Goal: Task Accomplishment & Management: Use online tool/utility

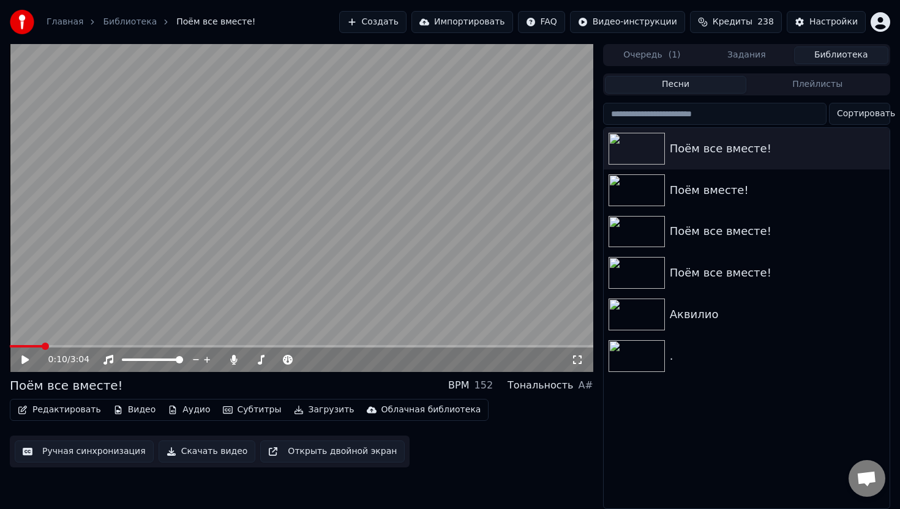
click at [139, 413] on button "Видео" at bounding box center [134, 410] width 53 height 17
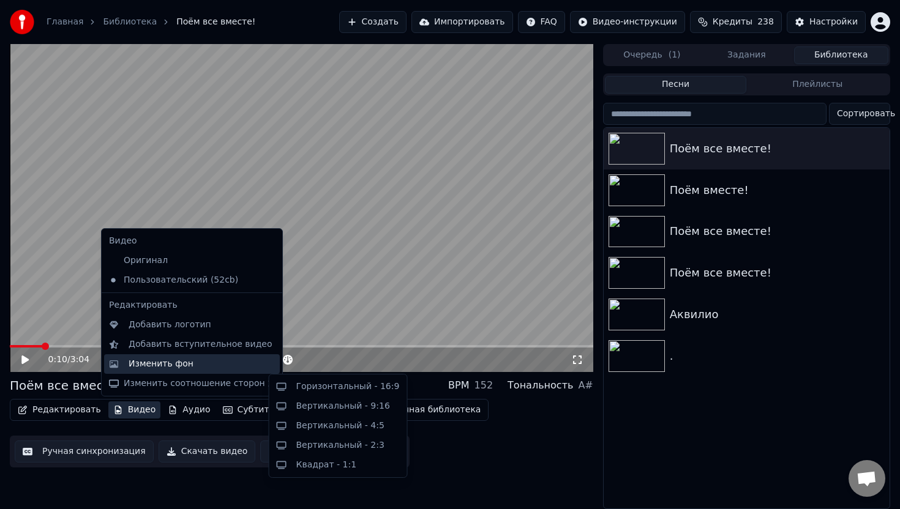
click at [165, 365] on div "Изменить фон" at bounding box center [161, 364] width 65 height 12
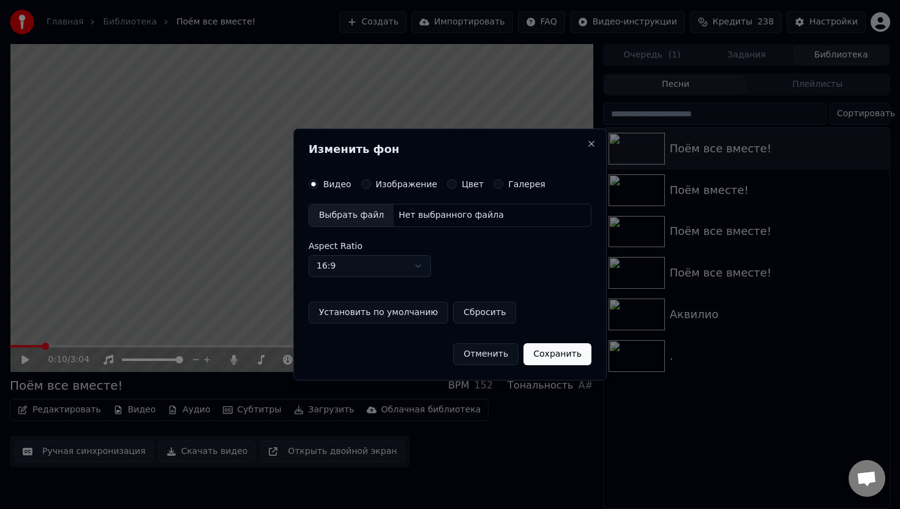
click at [353, 214] on div "Выбрать файл" at bounding box center [351, 215] width 84 height 22
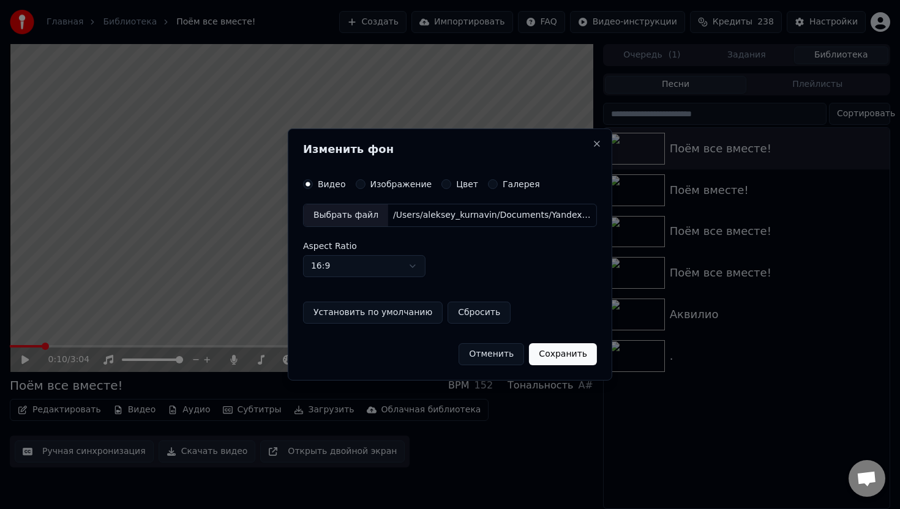
click at [555, 357] on button "Сохранить" at bounding box center [563, 354] width 68 height 22
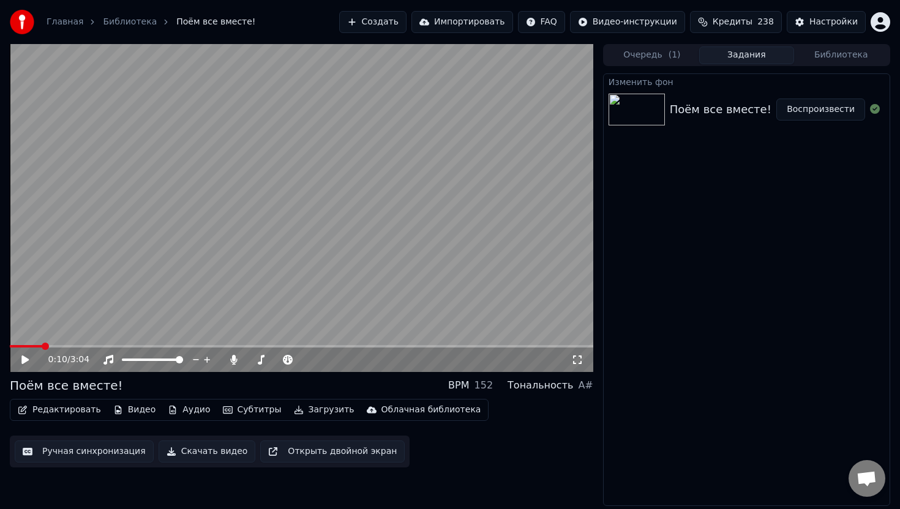
click at [840, 105] on button "Воспроизвести" at bounding box center [820, 110] width 89 height 22
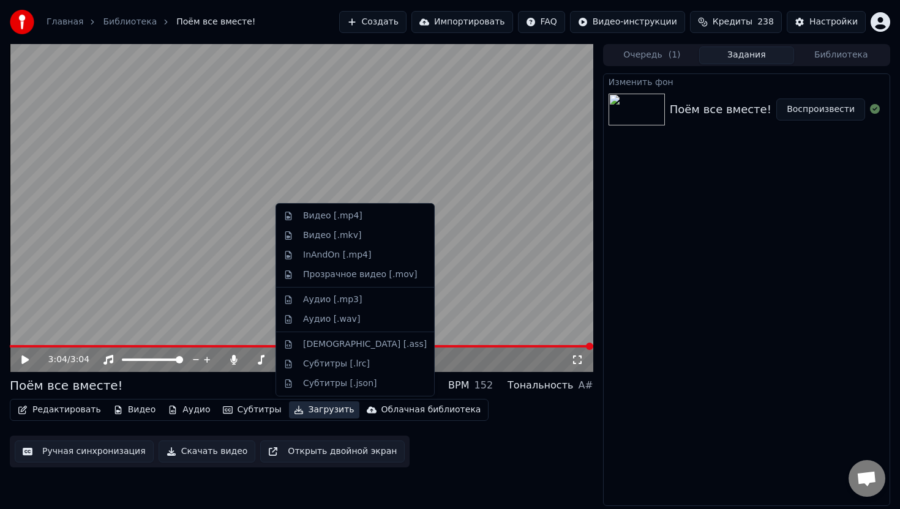
click at [294, 411] on icon "button" at bounding box center [298, 410] width 9 height 9
click at [337, 219] on div "Видео [.mp4]" at bounding box center [332, 216] width 59 height 12
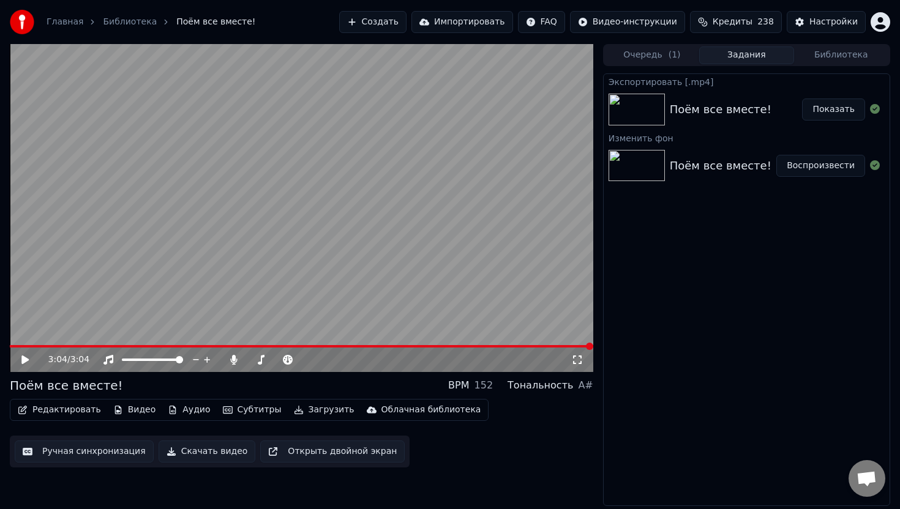
click at [822, 113] on button "Показать" at bounding box center [833, 110] width 63 height 22
